Goal: Information Seeking & Learning: Learn about a topic

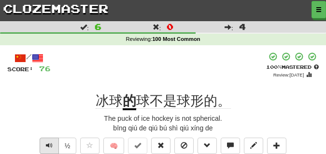
scroll to position [48, 0]
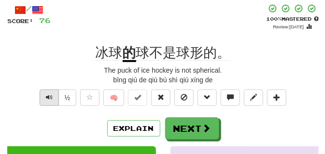
click at [53, 101] on button "Text-to-speech controls" at bounding box center [49, 98] width 19 height 16
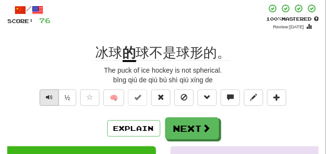
click at [53, 101] on button "Text-to-speech controls" at bounding box center [49, 98] width 19 height 16
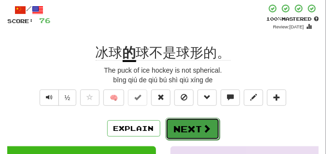
click at [189, 125] on button "Next" at bounding box center [192, 129] width 54 height 22
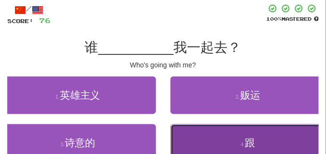
click at [210, 145] on button "4 . 跟" at bounding box center [248, 143] width 156 height 38
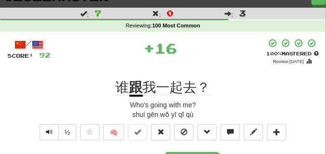
scroll to position [24, 0]
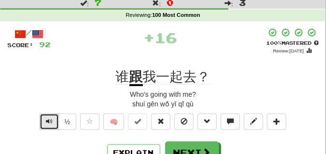
click at [49, 120] on span "Text-to-speech controls" at bounding box center [49, 121] width 7 height 7
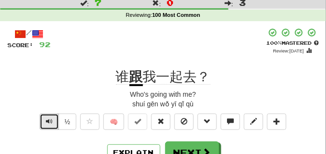
click at [49, 120] on span "Text-to-speech controls" at bounding box center [49, 121] width 7 height 7
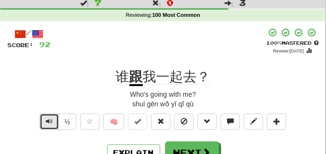
click at [49, 120] on span "Text-to-speech controls" at bounding box center [49, 121] width 7 height 7
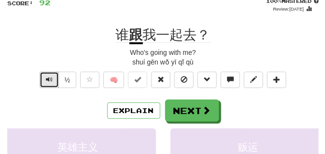
scroll to position [72, 0]
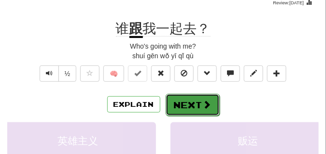
click at [176, 106] on button "Next" at bounding box center [192, 105] width 54 height 22
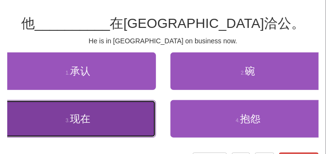
click at [112, 111] on button "3 . 现在" at bounding box center [78, 119] width 156 height 38
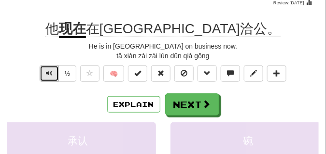
click at [52, 75] on button "Text-to-speech controls" at bounding box center [49, 74] width 19 height 16
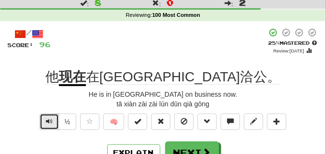
scroll to position [48, 0]
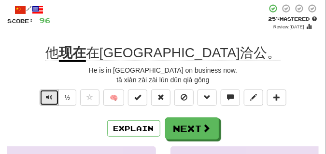
click at [50, 99] on span "Text-to-speech controls" at bounding box center [49, 97] width 7 height 7
click at [49, 99] on span "Text-to-speech controls" at bounding box center [49, 97] width 7 height 7
click at [53, 98] on button "Text-to-speech controls" at bounding box center [49, 98] width 19 height 16
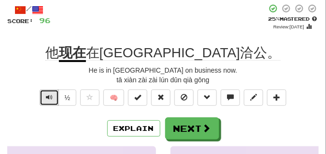
click at [53, 98] on button "Text-to-speech controls" at bounding box center [49, 98] width 19 height 16
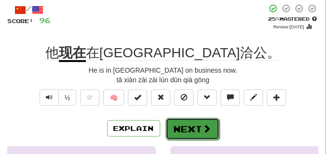
click at [186, 131] on button "Next" at bounding box center [192, 129] width 54 height 22
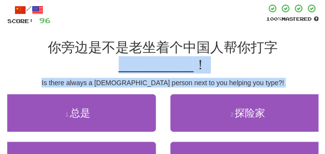
drag, startPoint x: 96, startPoint y: 138, endPoint x: 40, endPoint y: 74, distance: 84.8
click at [40, 74] on div "/ Score: 96 100 % Mastered 你旁边是不是老坐着个中国人帮你打字 __________  ！ Is there always a [D…" at bounding box center [162, 107] width 311 height 207
click at [40, 74] on div "你旁边是不是老坐着个中国人帮你打字 __________  ！" at bounding box center [162, 56] width 311 height 35
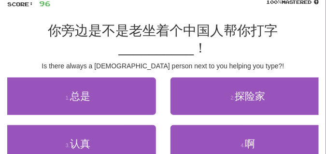
scroll to position [72, 0]
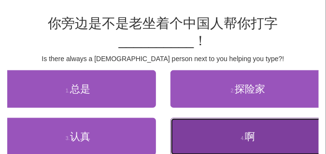
click at [231, 147] on button "4 . 啊" at bounding box center [248, 137] width 156 height 38
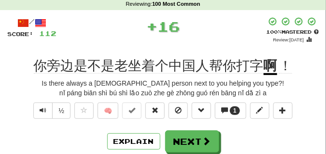
scroll to position [24, 0]
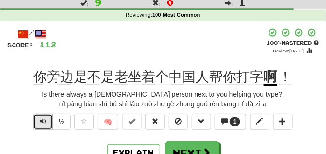
click at [47, 123] on button "Text-to-speech controls" at bounding box center [42, 122] width 19 height 16
click at [41, 120] on span "Text-to-speech controls" at bounding box center [43, 121] width 7 height 7
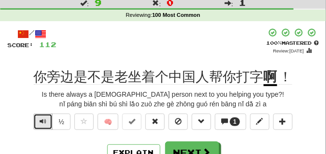
click at [46, 120] on button "Text-to-speech controls" at bounding box center [42, 122] width 19 height 16
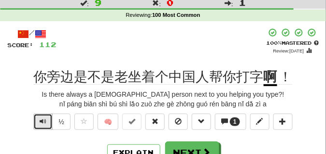
click at [46, 120] on button "Text-to-speech controls" at bounding box center [42, 122] width 19 height 16
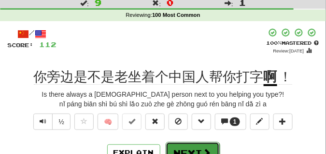
click at [182, 151] on button "Next" at bounding box center [192, 153] width 54 height 22
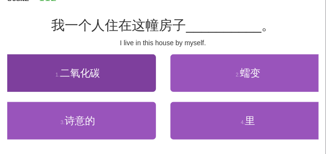
scroll to position [72, 0]
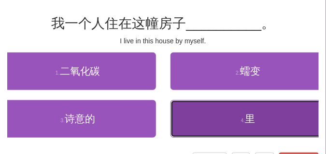
click at [194, 121] on button "4 . [PERSON_NAME]" at bounding box center [248, 119] width 156 height 38
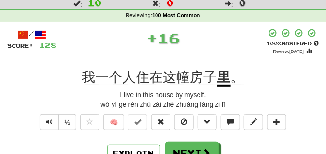
scroll to position [24, 0]
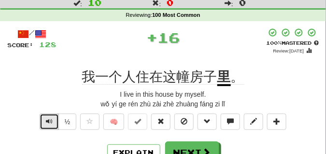
click at [49, 123] on span "Text-to-speech controls" at bounding box center [49, 121] width 7 height 7
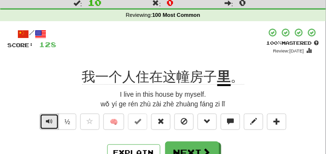
click at [49, 123] on span "Text-to-speech controls" at bounding box center [49, 121] width 7 height 7
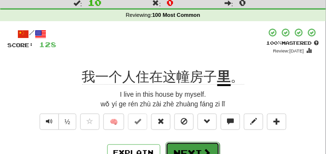
click at [181, 148] on button "Next" at bounding box center [192, 153] width 54 height 22
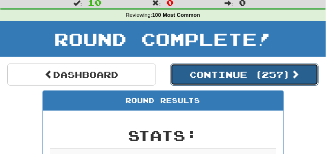
click at [208, 79] on button "Continue ( 257 )" at bounding box center [244, 75] width 149 height 22
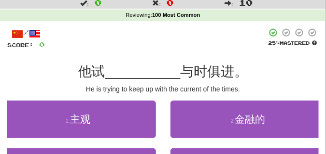
scroll to position [48, 0]
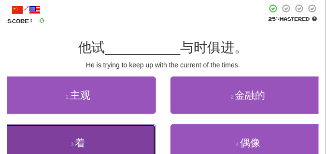
click at [65, 139] on button "3 . 着" at bounding box center [78, 143] width 156 height 38
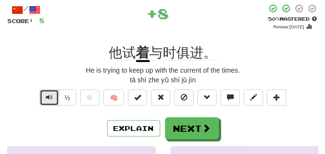
click at [51, 101] on span "Text-to-speech controls" at bounding box center [49, 97] width 7 height 7
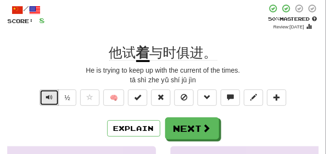
click at [51, 101] on span "Text-to-speech controls" at bounding box center [49, 97] width 7 height 7
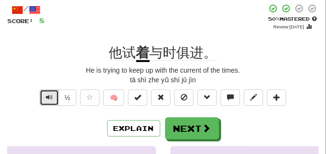
click at [45, 93] on button "Text-to-speech controls" at bounding box center [49, 98] width 19 height 16
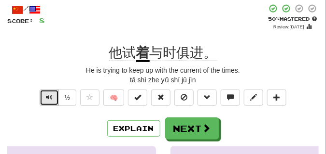
click at [45, 93] on button "Text-to-speech controls" at bounding box center [49, 98] width 19 height 16
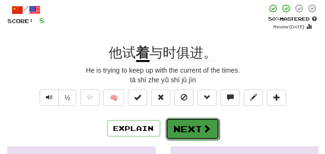
click at [195, 129] on button "Next" at bounding box center [192, 129] width 54 height 22
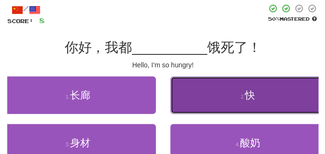
click at [194, 104] on button "2 . 快" at bounding box center [248, 96] width 156 height 38
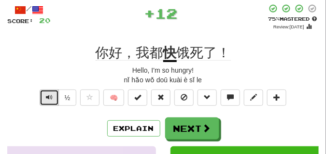
click at [50, 99] on span "Text-to-speech controls" at bounding box center [49, 97] width 7 height 7
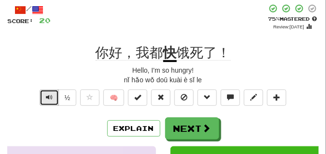
click at [47, 96] on span "Text-to-speech controls" at bounding box center [49, 97] width 7 height 7
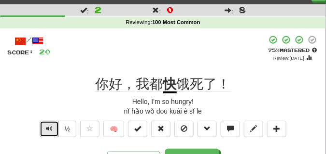
scroll to position [24, 0]
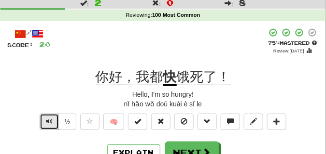
click at [43, 123] on button "Text-to-speech controls" at bounding box center [49, 122] width 19 height 16
click at [44, 123] on button "Text-to-speech controls" at bounding box center [49, 122] width 19 height 16
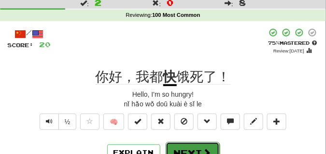
click at [186, 143] on button "Next" at bounding box center [192, 153] width 54 height 22
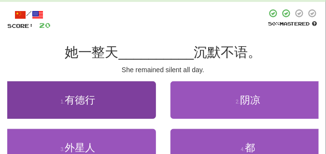
scroll to position [72, 0]
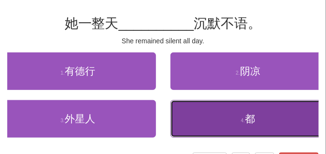
click at [208, 123] on button "4 . 都" at bounding box center [248, 119] width 156 height 38
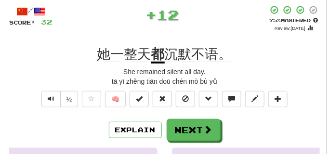
scroll to position [24, 0]
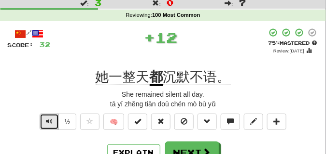
click at [46, 121] on span "Text-to-speech controls" at bounding box center [49, 121] width 7 height 7
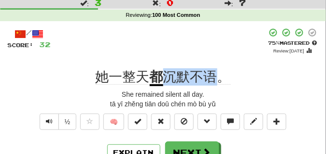
drag, startPoint x: 165, startPoint y: 80, endPoint x: 216, endPoint y: 78, distance: 50.7
click at [216, 78] on span "沉默不语。" at bounding box center [197, 76] width 68 height 15
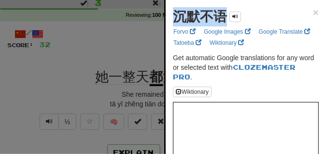
drag, startPoint x: 170, startPoint y: 20, endPoint x: 227, endPoint y: 22, distance: 57.0
copy strong "沉默不语"
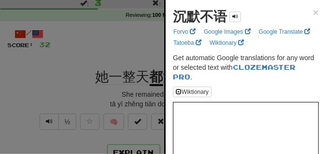
click at [60, 81] on div at bounding box center [163, 77] width 326 height 154
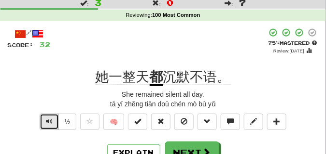
click at [56, 121] on button "Text-to-speech controls" at bounding box center [49, 122] width 19 height 16
click at [54, 122] on button "Text-to-speech controls" at bounding box center [49, 122] width 19 height 16
click at [53, 122] on button "Text-to-speech controls" at bounding box center [49, 122] width 19 height 16
click at [55, 123] on button "Text-to-speech controls" at bounding box center [49, 122] width 19 height 16
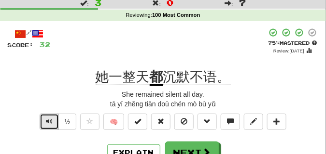
click at [55, 123] on button "Text-to-speech controls" at bounding box center [49, 122] width 19 height 16
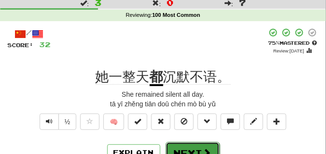
click at [189, 148] on button "Next" at bounding box center [192, 153] width 54 height 22
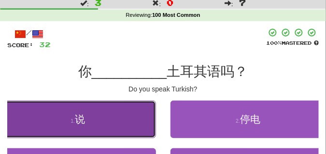
click at [95, 120] on button "1 . 说" at bounding box center [78, 120] width 156 height 38
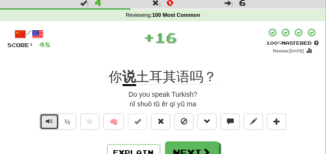
click at [48, 123] on span "Text-to-speech controls" at bounding box center [49, 121] width 7 height 7
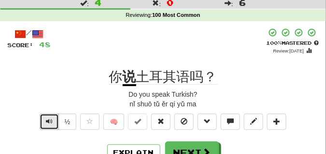
click at [48, 123] on span "Text-to-speech controls" at bounding box center [49, 121] width 7 height 7
click at [47, 123] on span "Text-to-speech controls" at bounding box center [49, 121] width 7 height 7
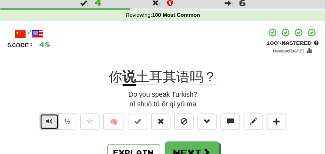
click at [52, 122] on button "Text-to-speech controls" at bounding box center [49, 122] width 19 height 16
click at [53, 122] on button "Text-to-speech controls" at bounding box center [49, 122] width 19 height 16
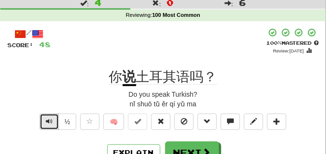
click at [53, 122] on button "Text-to-speech controls" at bounding box center [49, 122] width 19 height 16
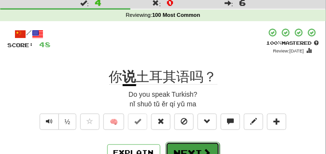
click at [192, 144] on button "Next" at bounding box center [192, 153] width 54 height 22
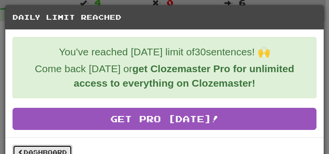
click at [48, 148] on link "Dashboard" at bounding box center [43, 152] width 60 height 14
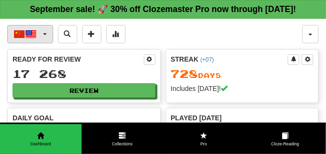
click at [43, 43] on button "中文 / English" at bounding box center [30, 34] width 46 height 18
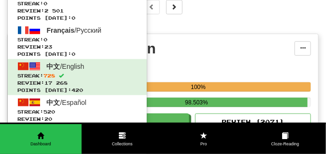
scroll to position [265, 0]
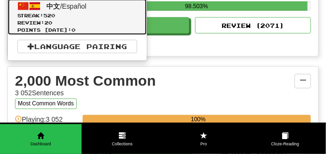
click at [46, 27] on span "Review: 20" at bounding box center [77, 22] width 120 height 7
